Goal: Navigation & Orientation: Find specific page/section

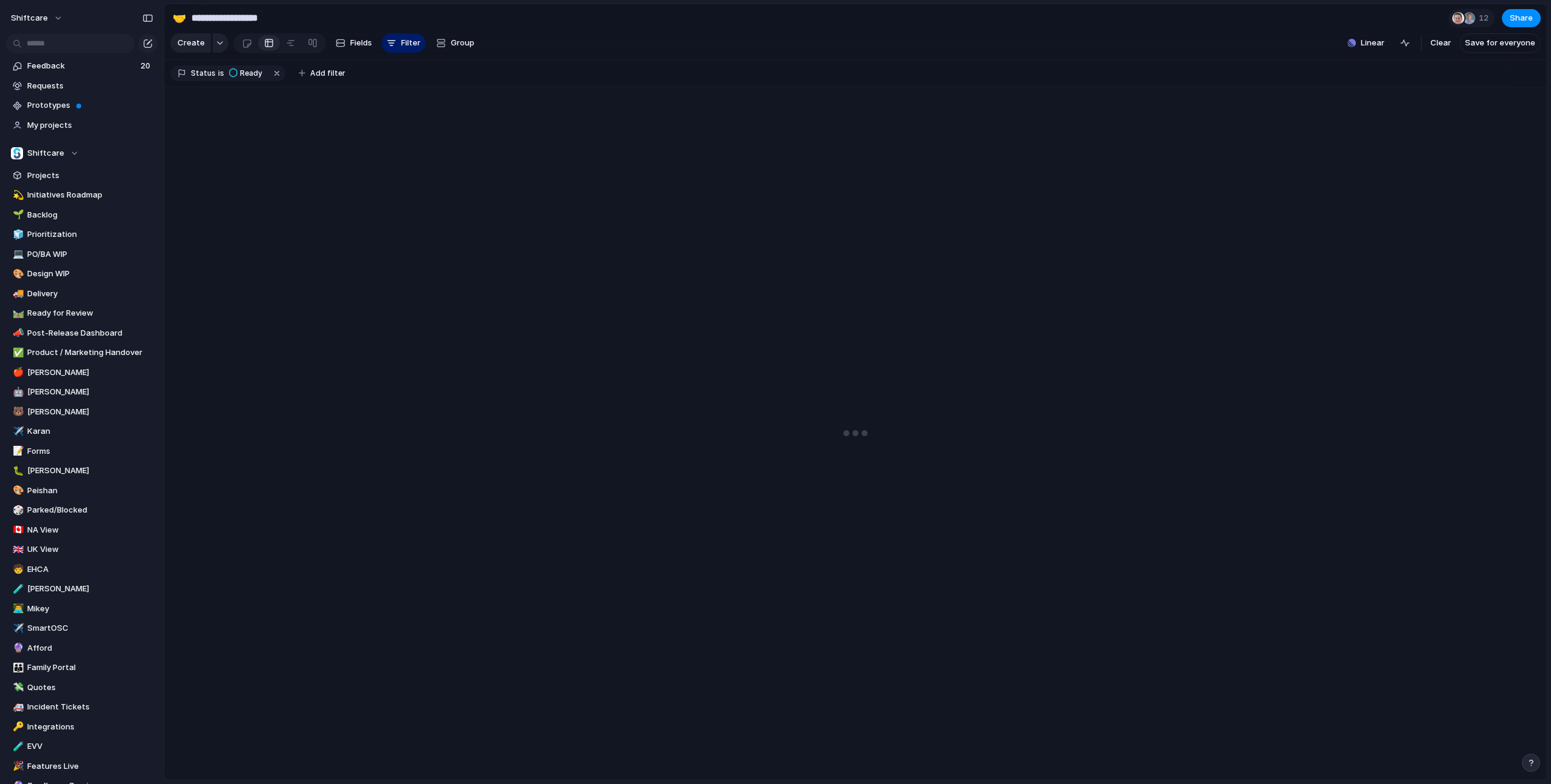
click at [1192, 20] on section "**********" at bounding box center [855, 18] width 1382 height 27
click at [79, 107] on span "Prototypes" at bounding box center [90, 105] width 126 height 12
click at [0, 0] on div "shiftcare Feedback Requests Prototypes My projects Shiftcare Projects 💫 Initiat…" at bounding box center [82, 392] width 164 height 784
click at [273, 71] on button "button" at bounding box center [278, 74] width 16 height 16
